Goal: Task Accomplishment & Management: Complete application form

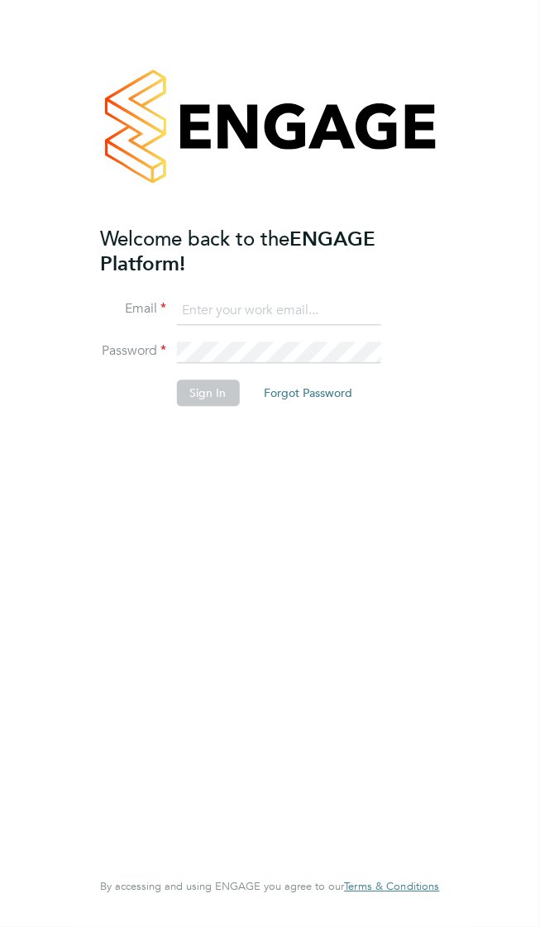
click at [233, 296] on input at bounding box center [278, 311] width 204 height 30
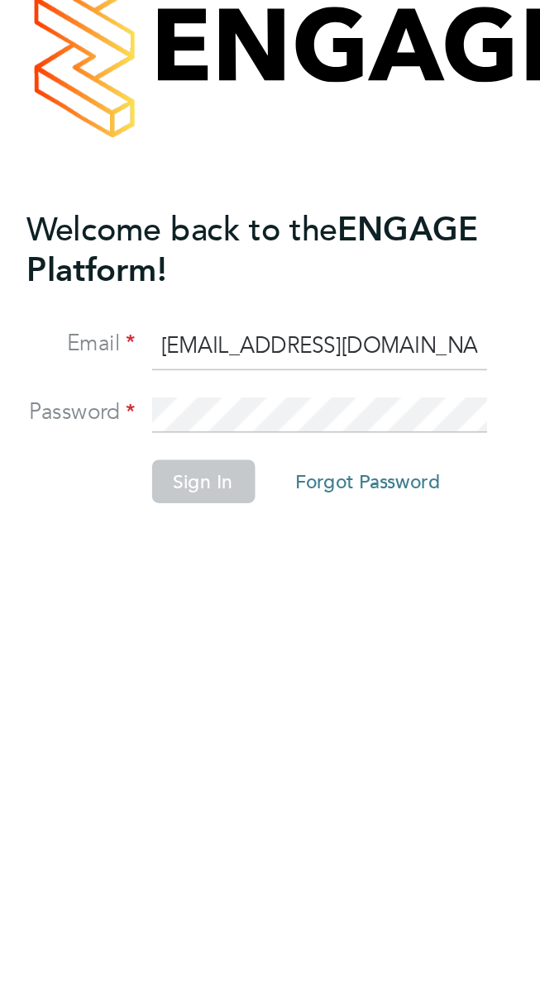
type input "[EMAIL_ADDRESS][DOMAIN_NAME]"
click at [209, 379] on button "Sign In" at bounding box center [207, 392] width 63 height 26
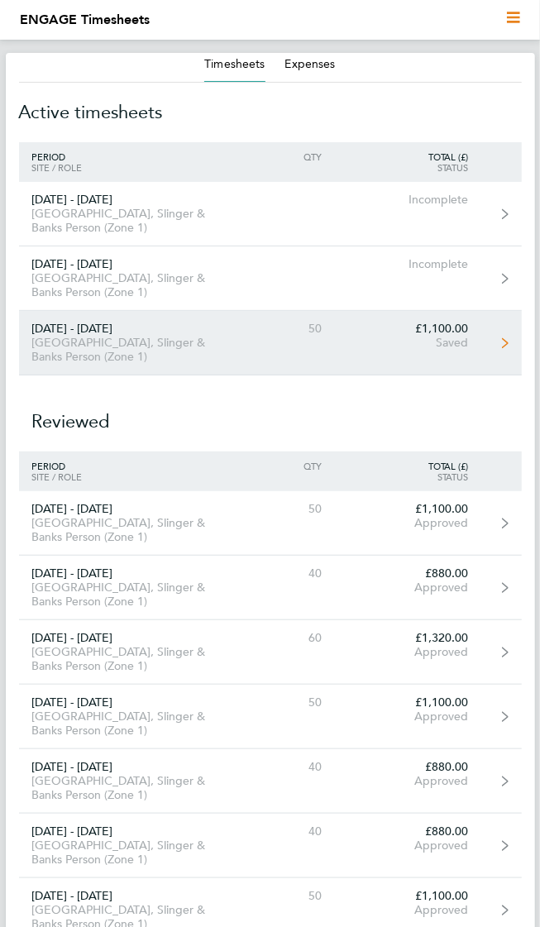
click at [112, 322] on div "[DATE] - [DATE]" at bounding box center [130, 329] width 222 height 14
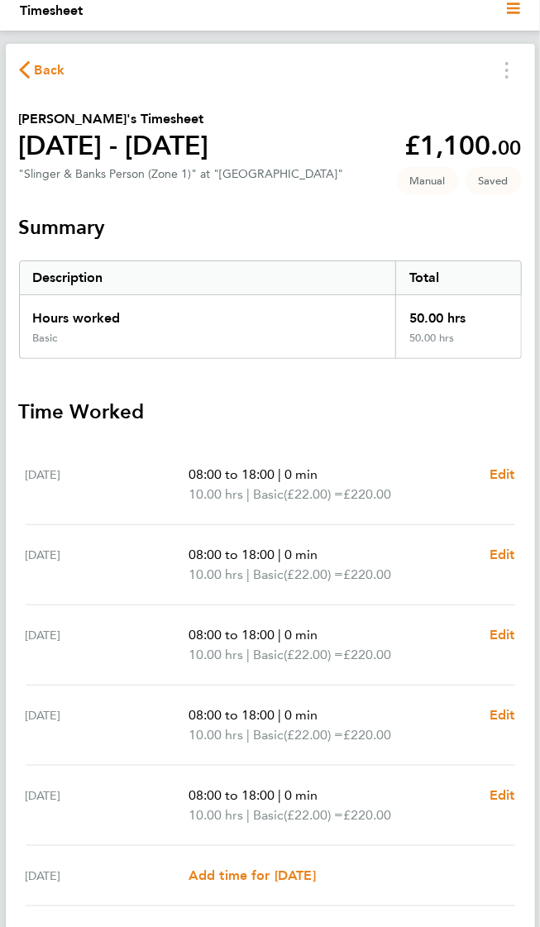
scroll to position [30, 0]
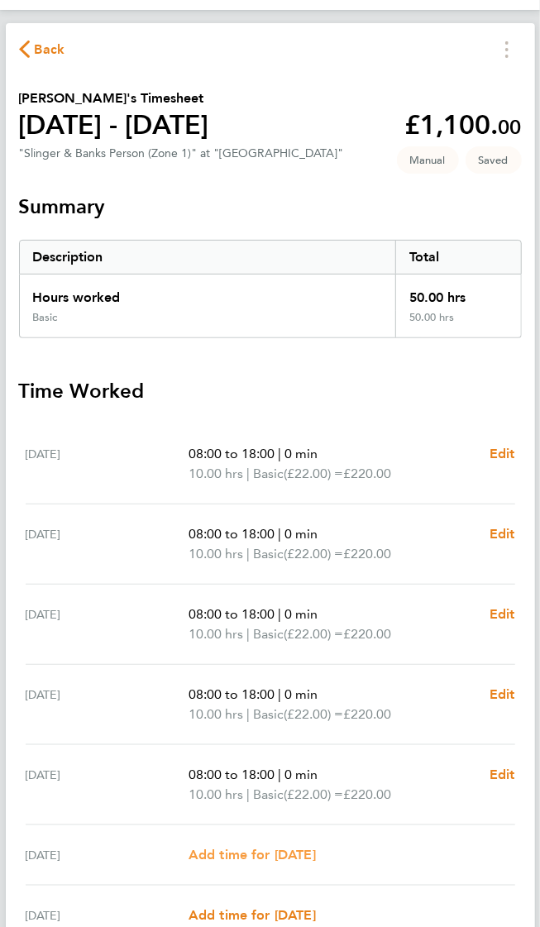
click at [248, 851] on span "Add time for [DATE]" at bounding box center [251, 854] width 127 height 16
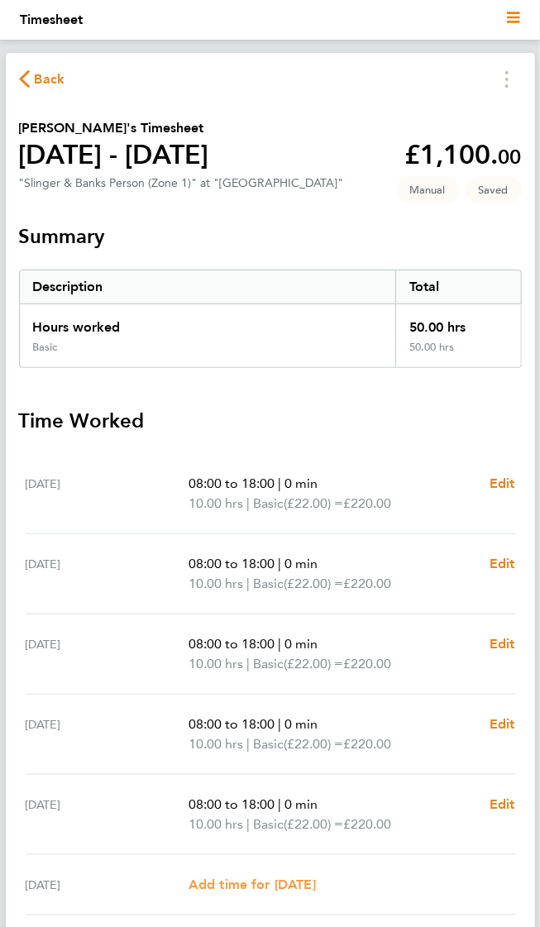
select select "30"
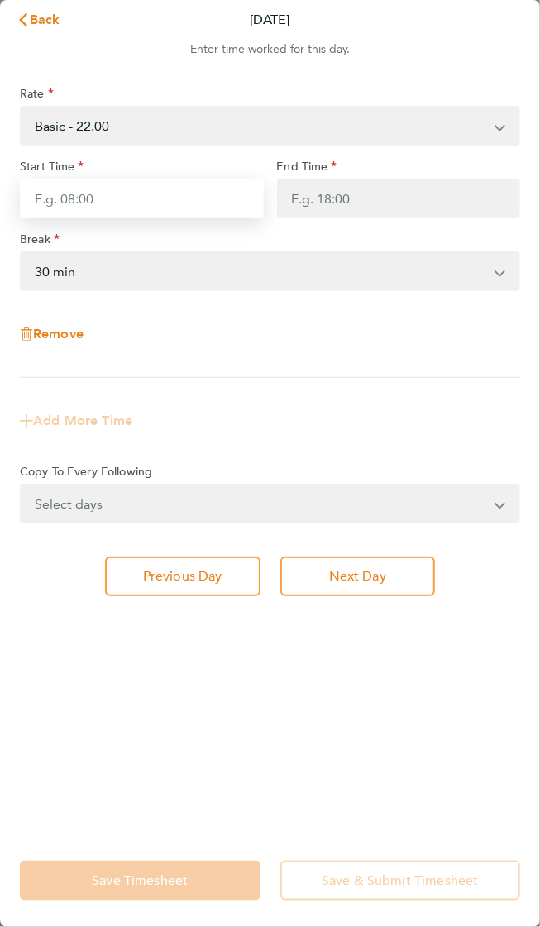
click at [77, 184] on input "Start Time" at bounding box center [142, 199] width 244 height 40
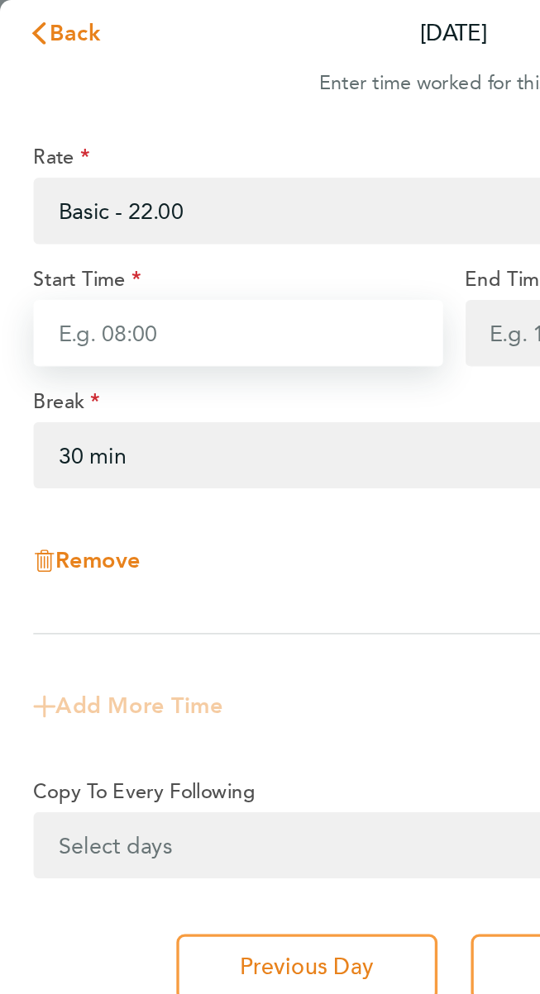
type input "08:00"
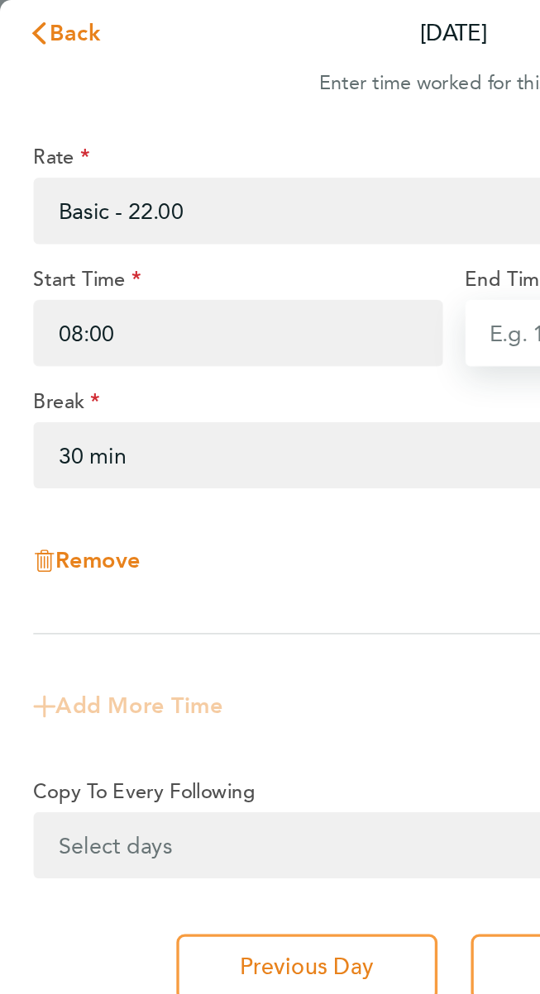
click at [303, 183] on input "End Time" at bounding box center [399, 199] width 244 height 40
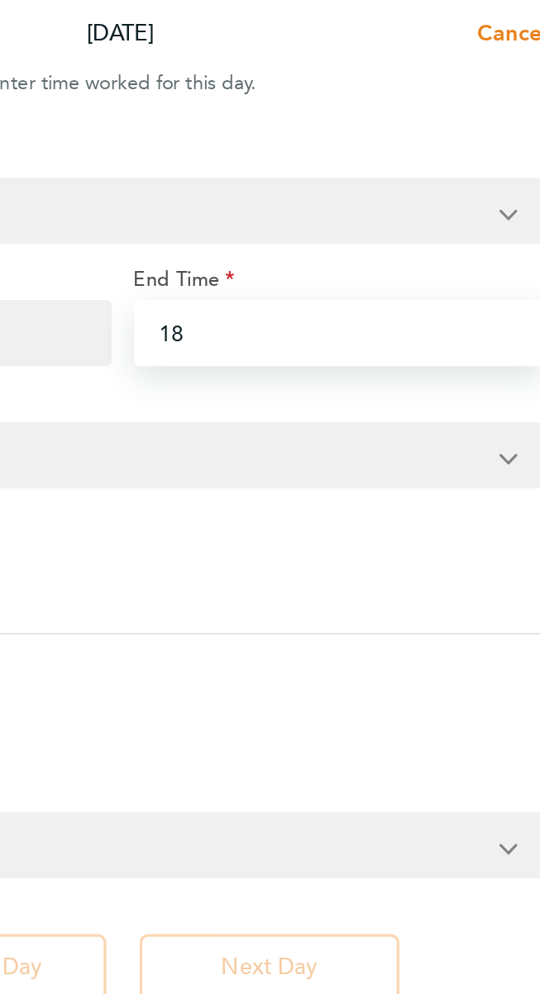
type input "18:00"
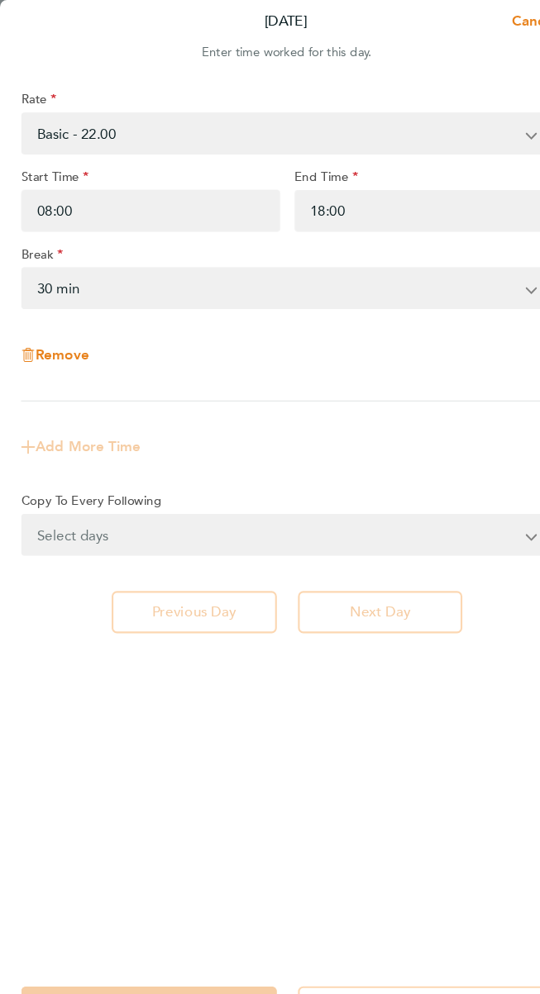
click at [116, 253] on select "0 min 15 min 30 min 45 min 60 min 75 min 90 min" at bounding box center [259, 271] width 477 height 36
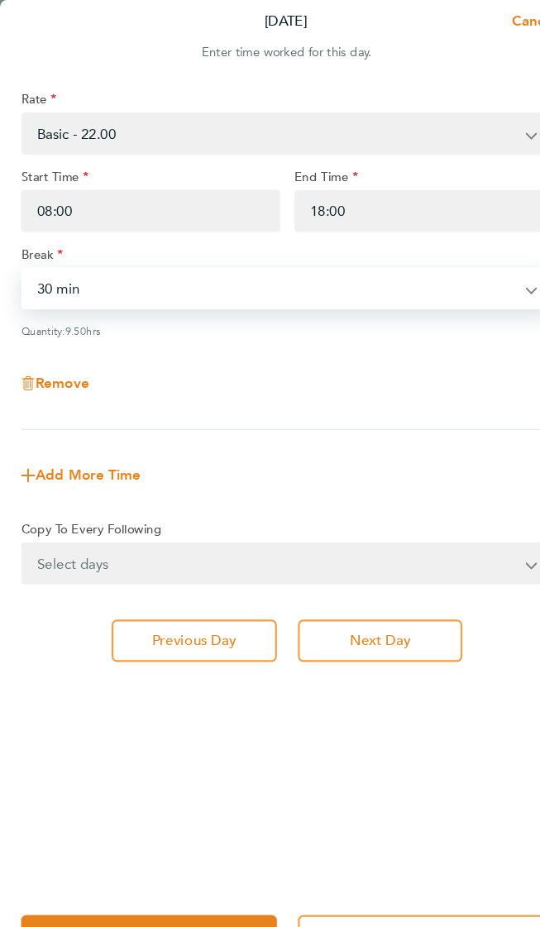
select select "0"
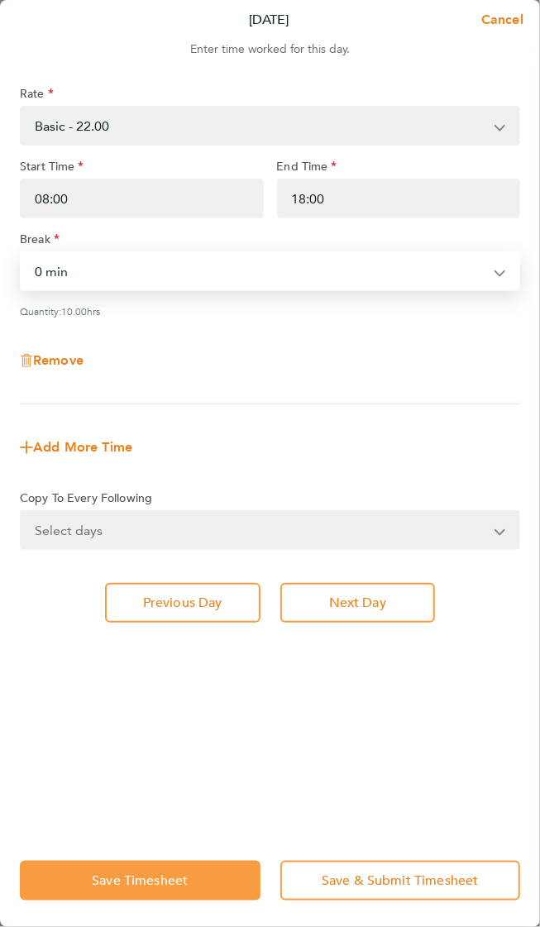
click at [164, 887] on button "Save Timesheet" at bounding box center [140, 880] width 241 height 40
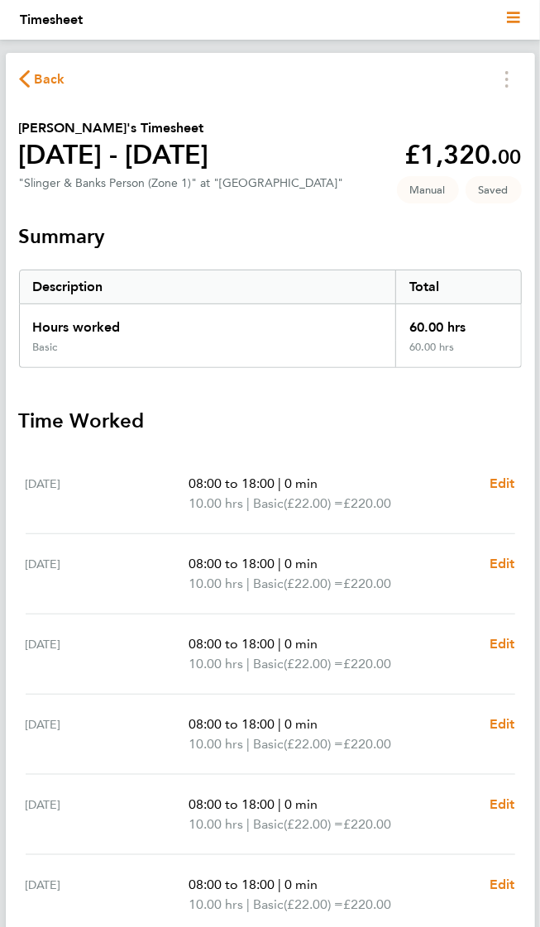
click at [31, 78] on span "Back" at bounding box center [42, 78] width 46 height 16
